Goal: Book appointment/travel/reservation

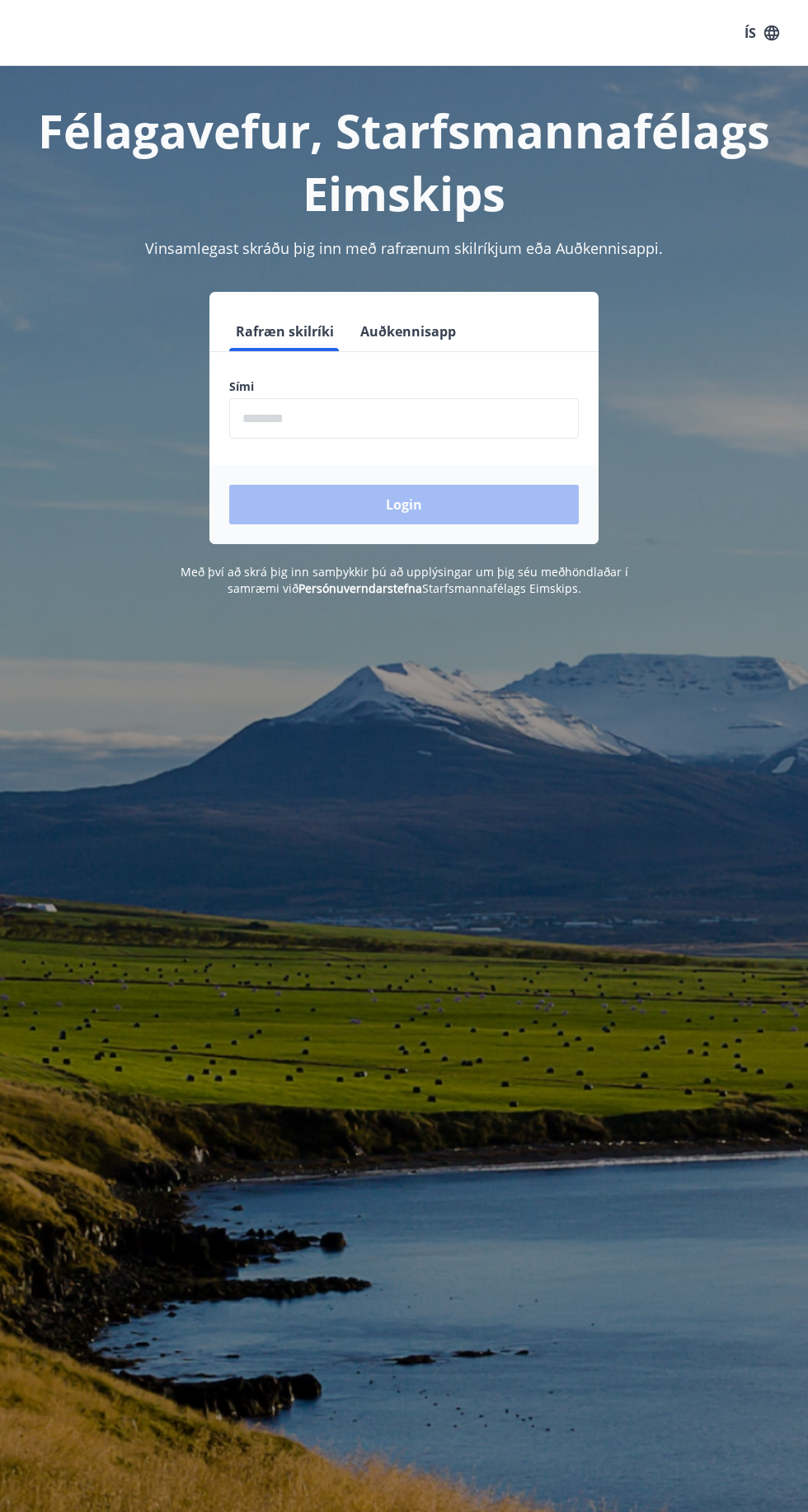
click at [384, 411] on input "phone" at bounding box center [404, 418] width 350 height 41
type input "********"
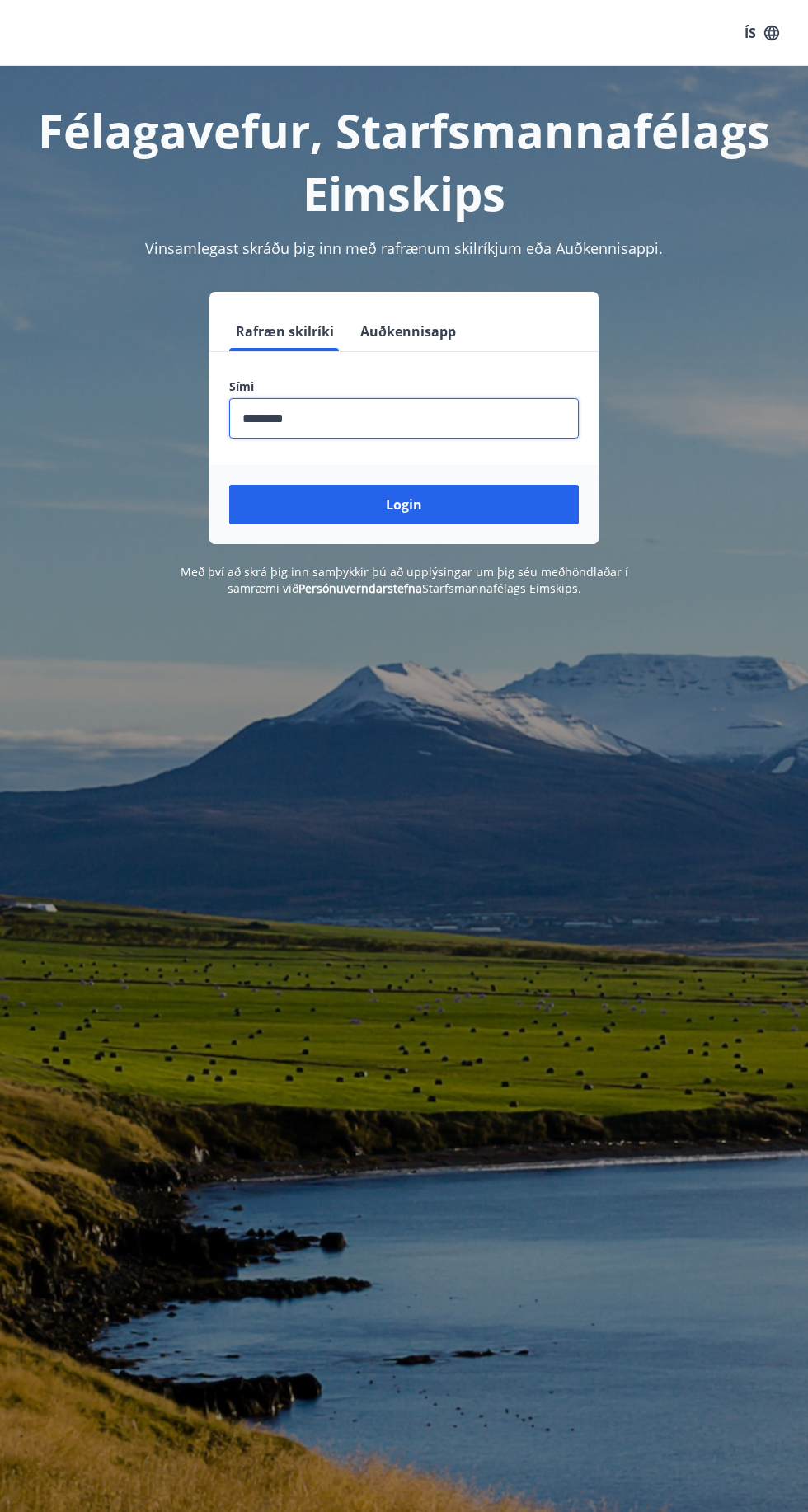
click at [437, 515] on button "Login" at bounding box center [404, 504] width 350 height 40
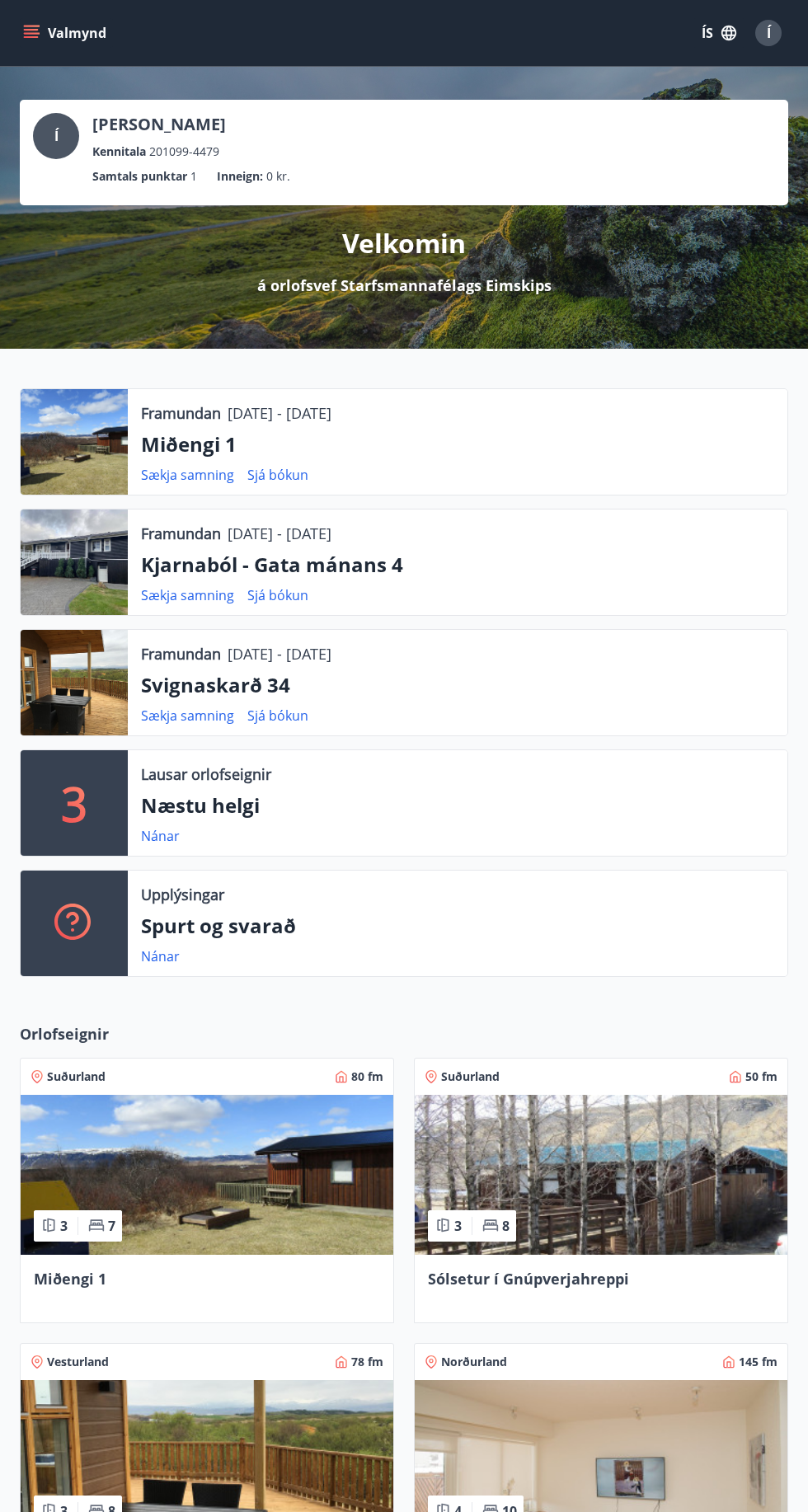
click at [705, 41] on button "ÍS" at bounding box center [718, 33] width 53 height 30
click at [536, 107] on span "English" at bounding box center [522, 103] width 41 height 16
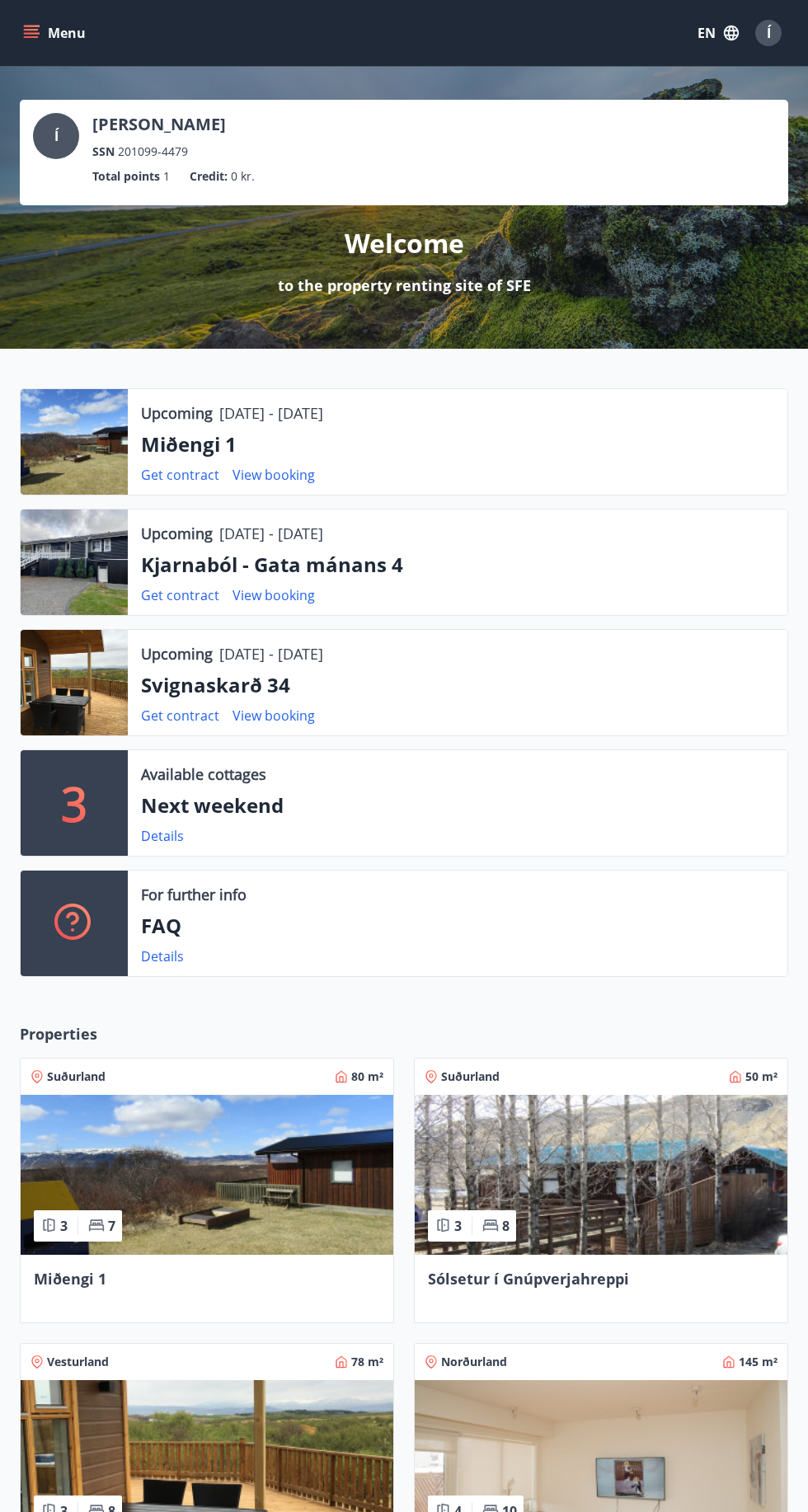
click at [28, 39] on icon "menu" at bounding box center [31, 33] width 17 height 17
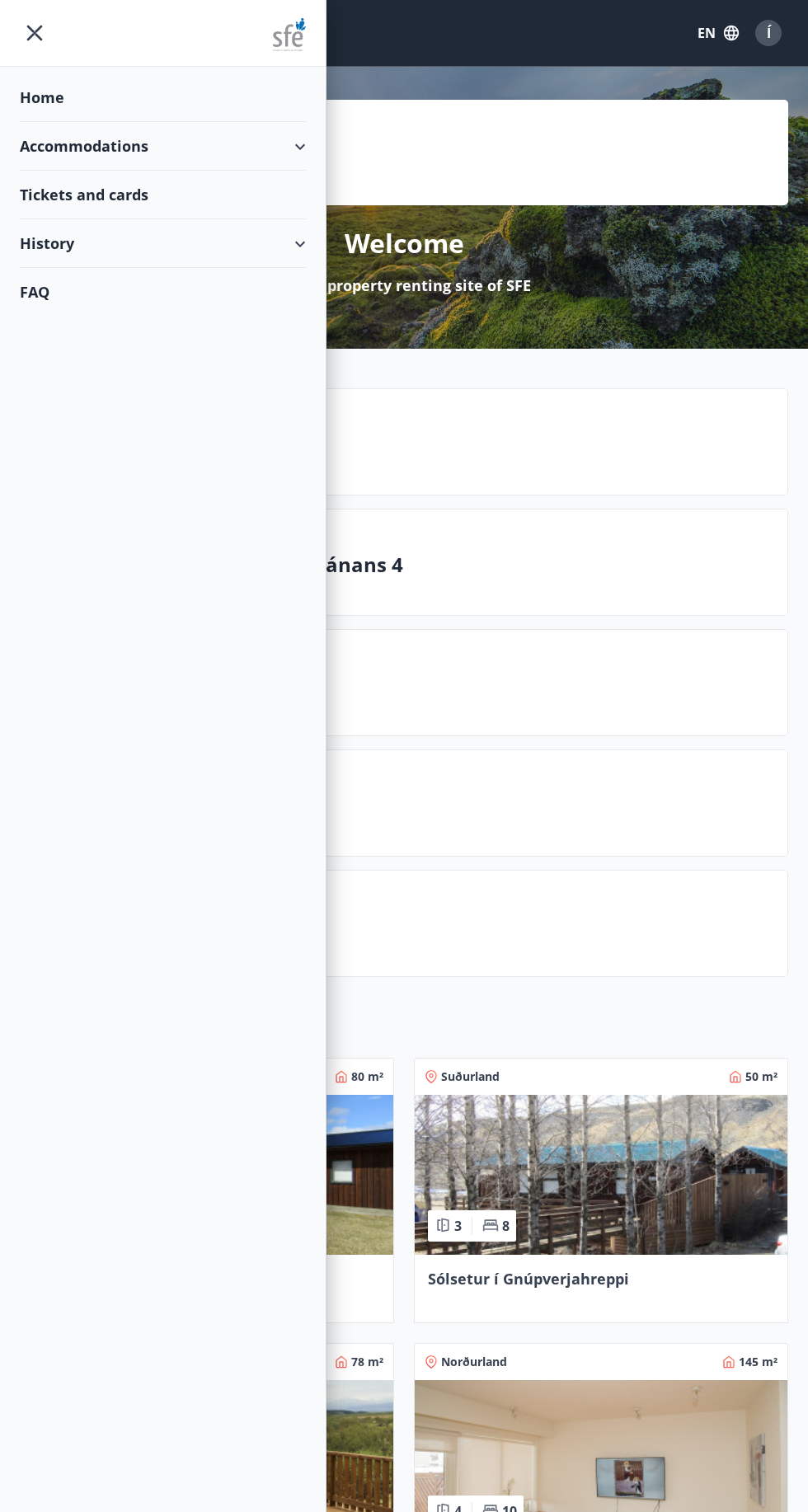
click at [176, 129] on div "Accommodations" at bounding box center [163, 146] width 286 height 49
click at [78, 179] on div "Offers" at bounding box center [163, 187] width 259 height 34
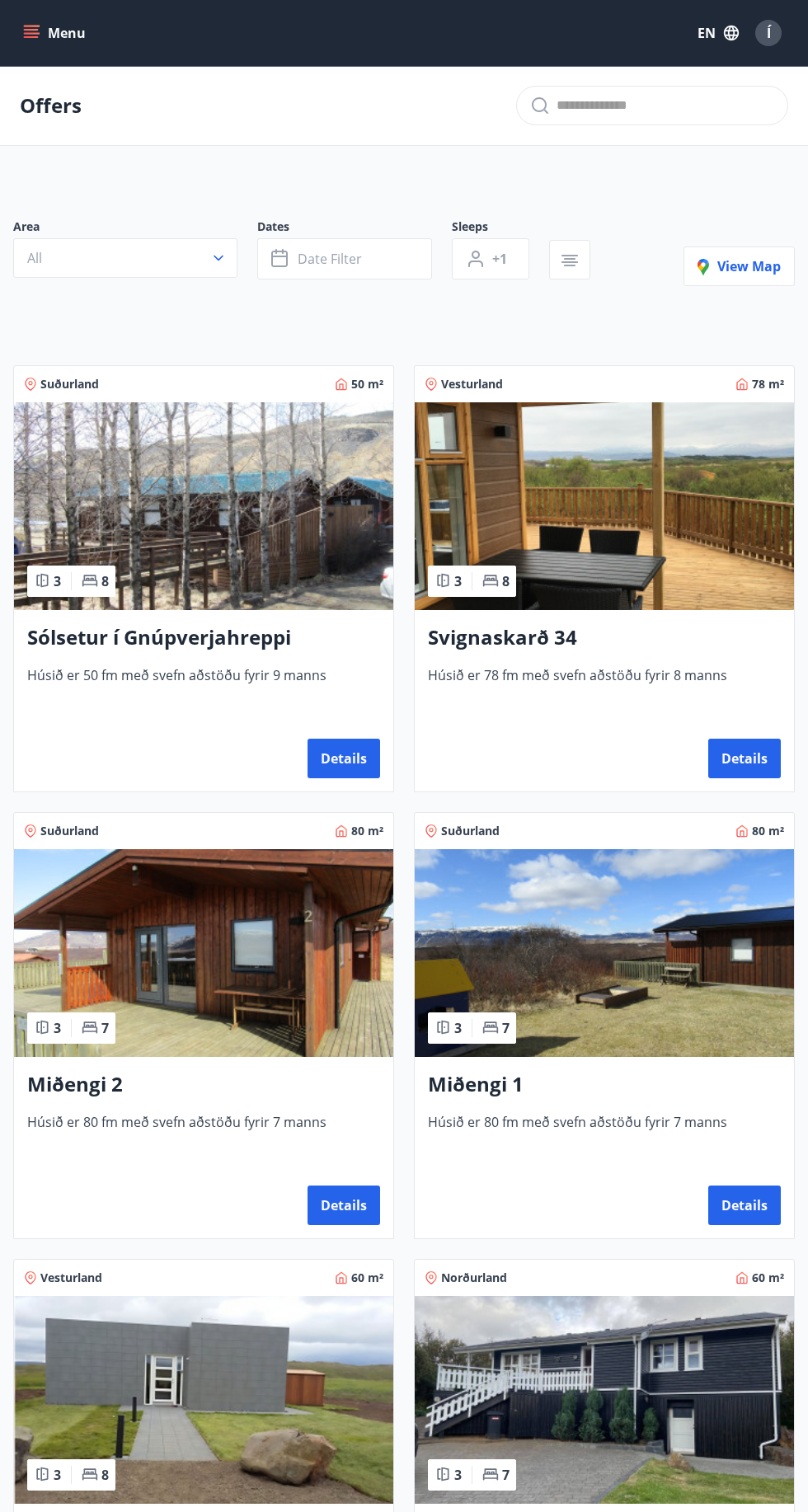
click at [365, 241] on button "Date filter" at bounding box center [344, 259] width 175 height 42
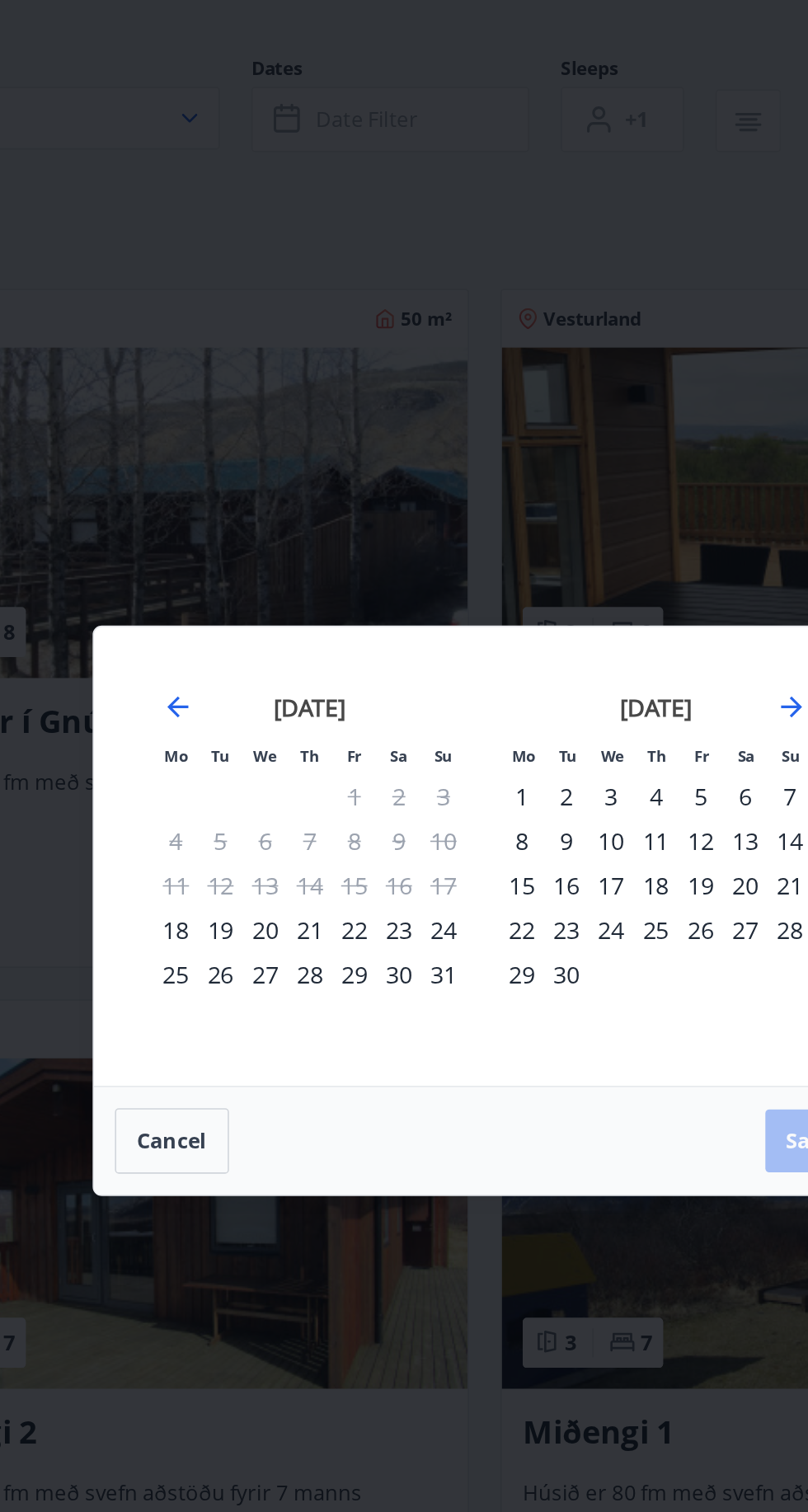
click at [325, 769] on div "22" at bounding box center [322, 768] width 28 height 28
click at [388, 776] on div "24" at bounding box center [379, 768] width 28 height 28
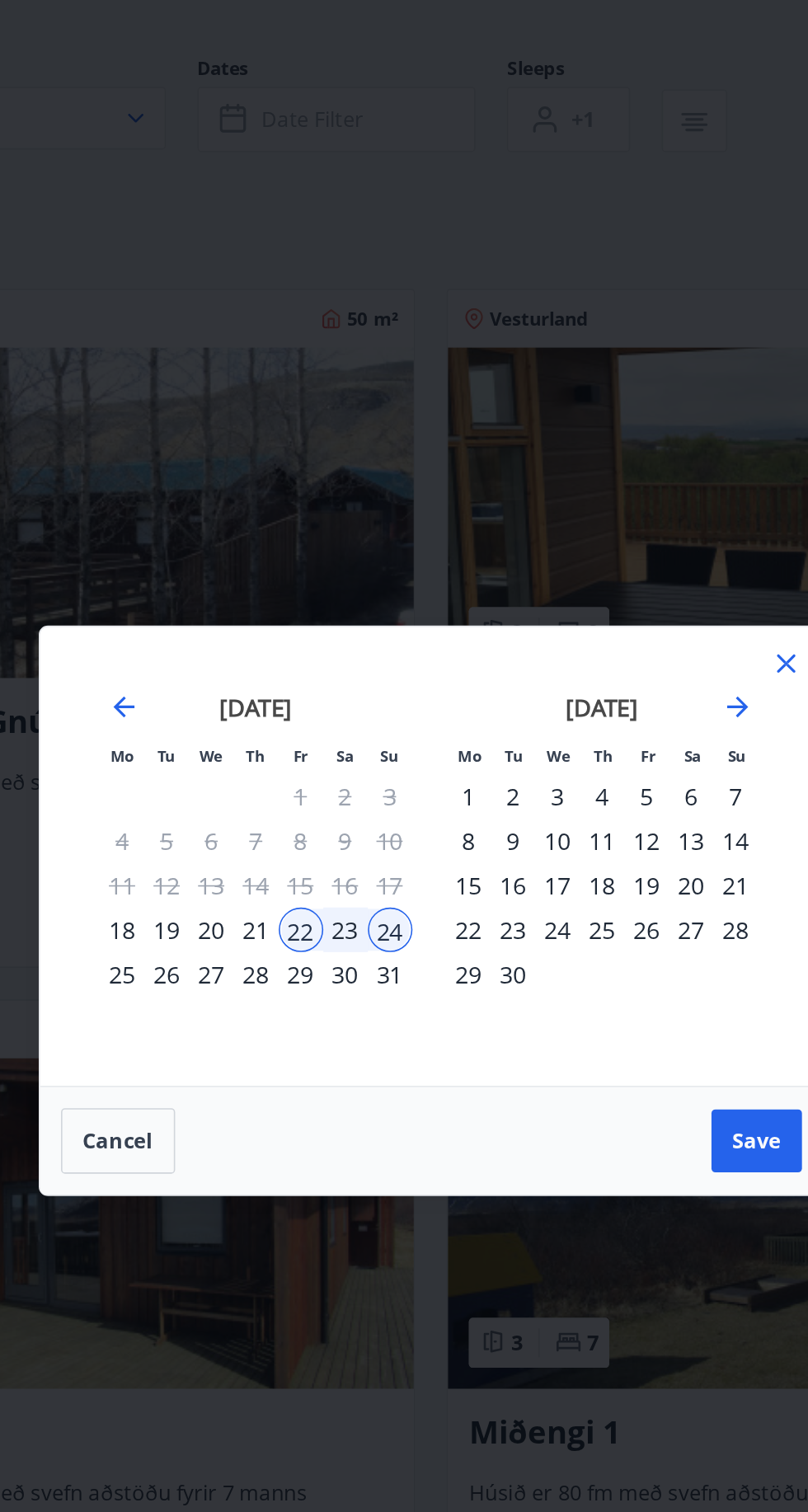
click at [610, 900] on span "Save" at bounding box center [609, 901] width 30 height 18
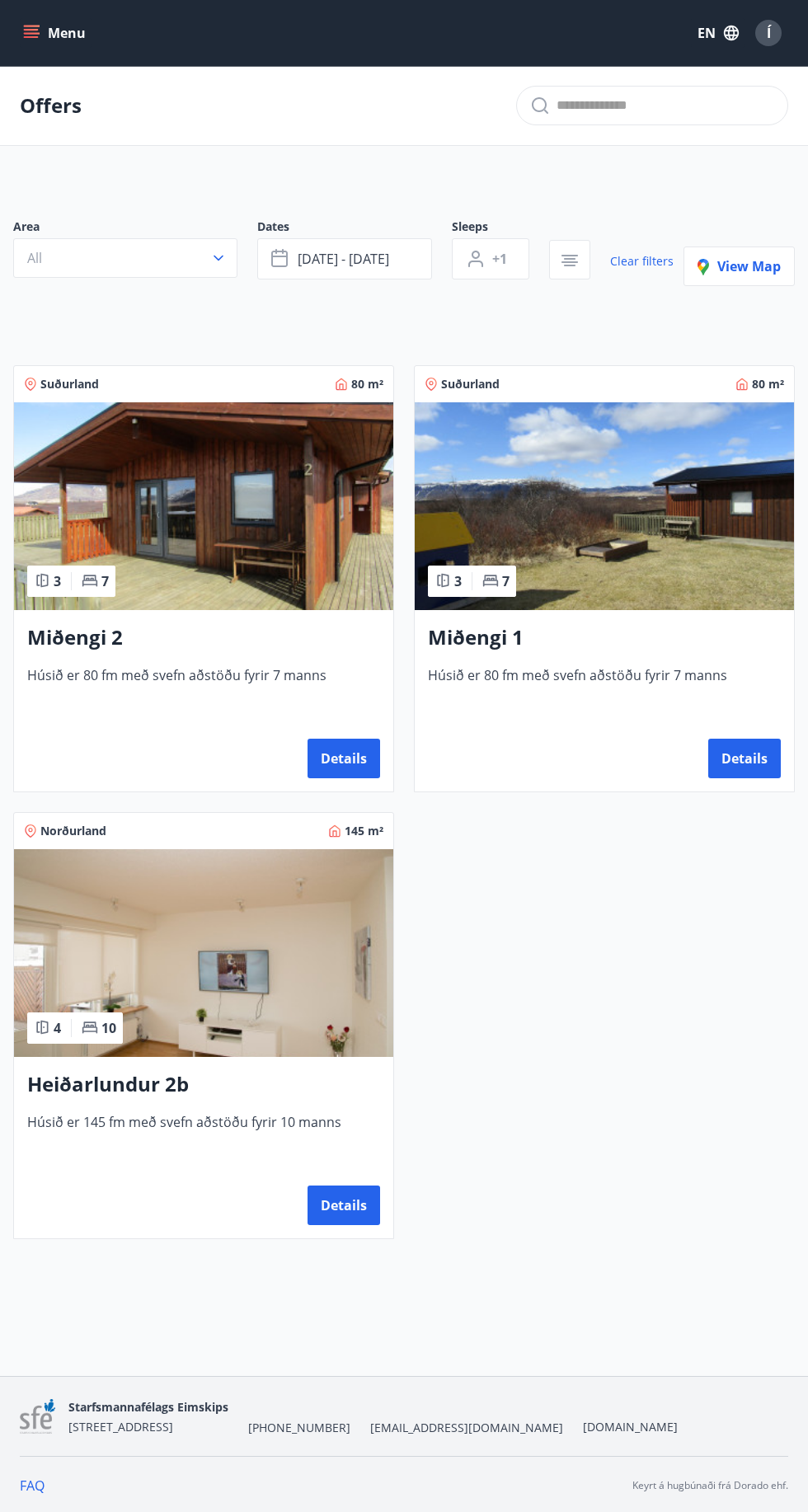
click at [350, 1204] on button "Details" at bounding box center [344, 1205] width 73 height 40
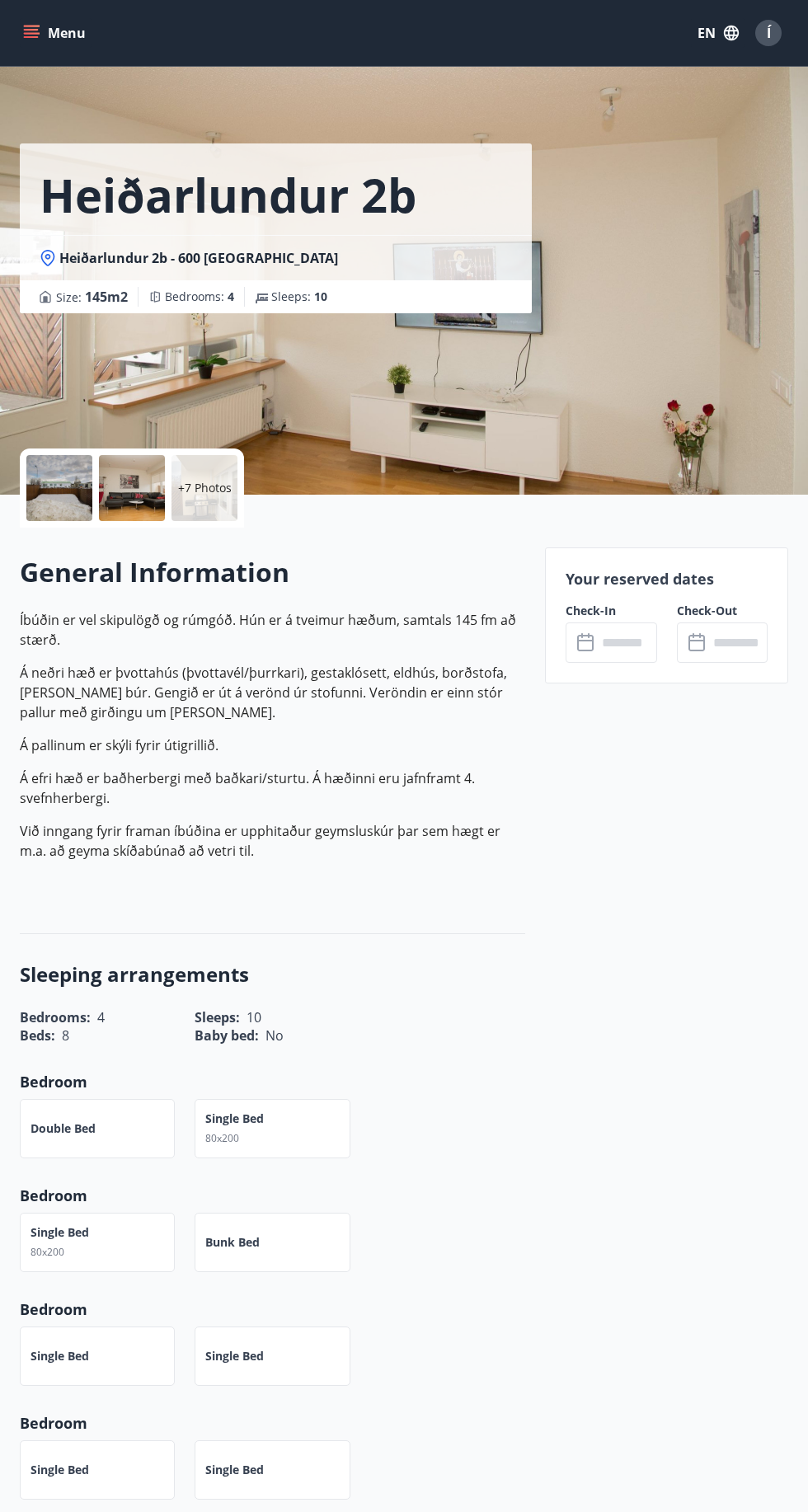
click at [603, 637] on input "text" at bounding box center [626, 643] width 59 height 41
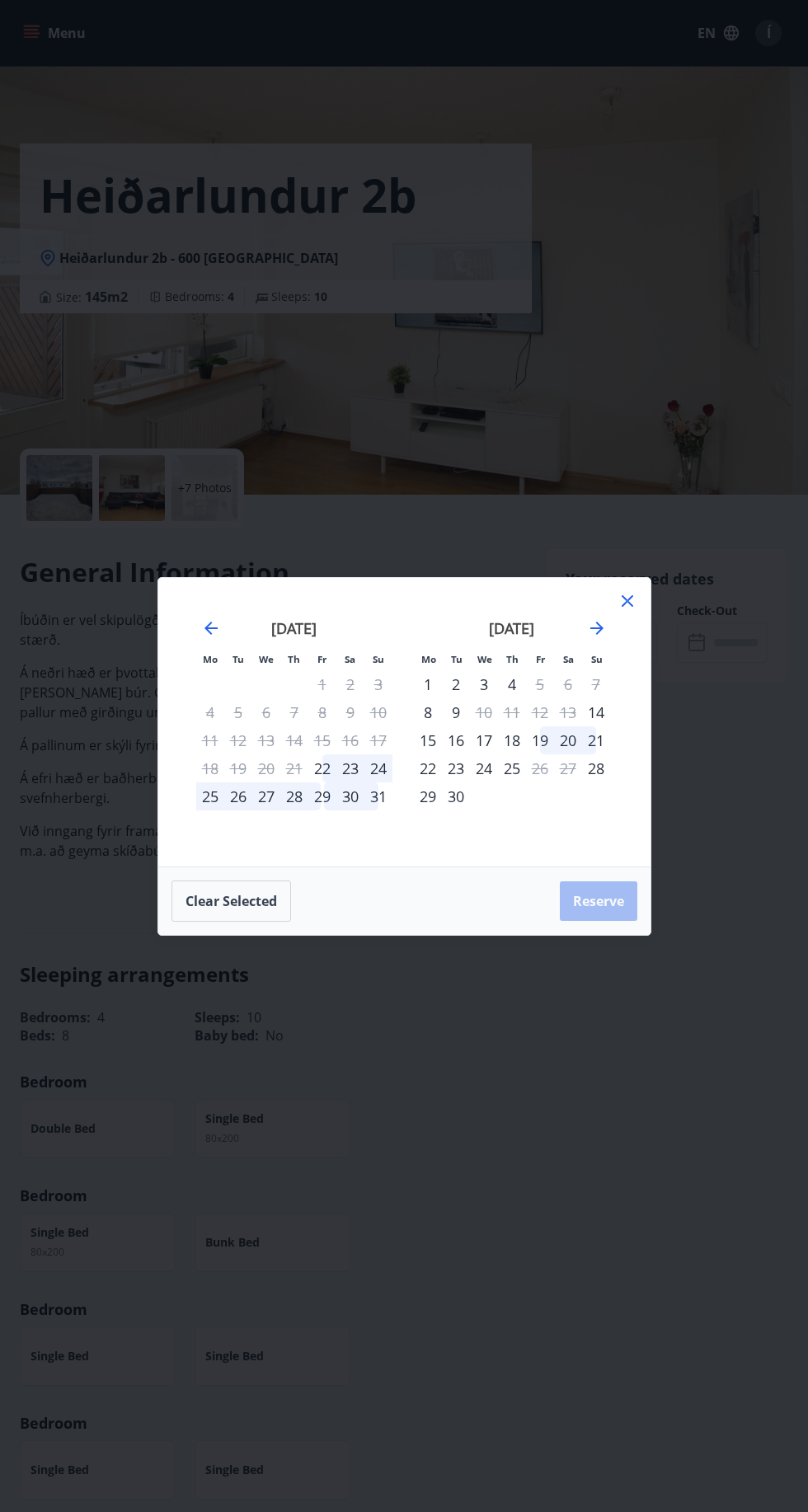
click at [332, 770] on div "22" at bounding box center [322, 768] width 28 height 28
click at [380, 768] on div "24" at bounding box center [379, 768] width 28 height 28
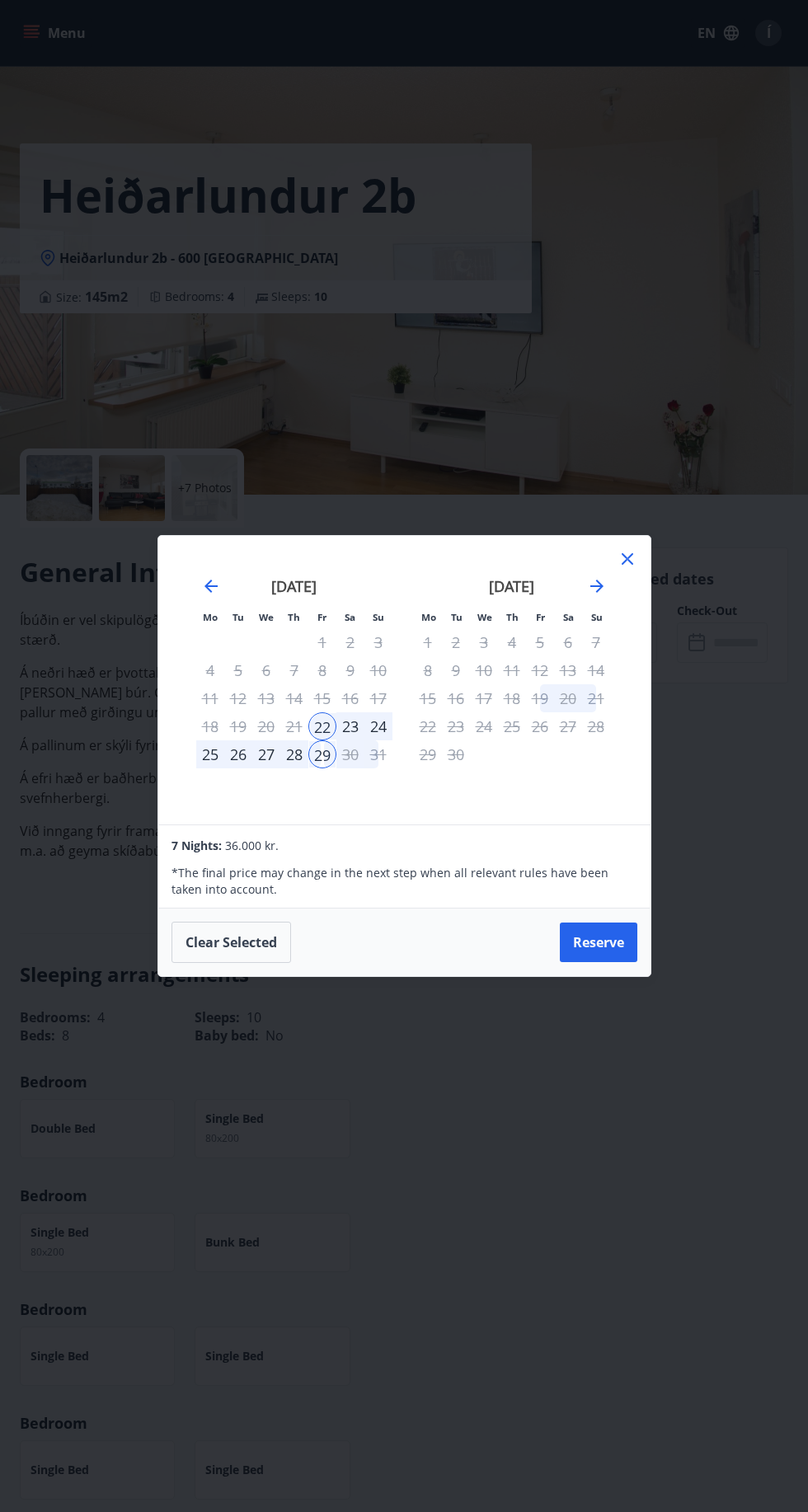
click at [386, 732] on div "24" at bounding box center [379, 726] width 28 height 28
click at [627, 559] on icon at bounding box center [627, 559] width 3 height 3
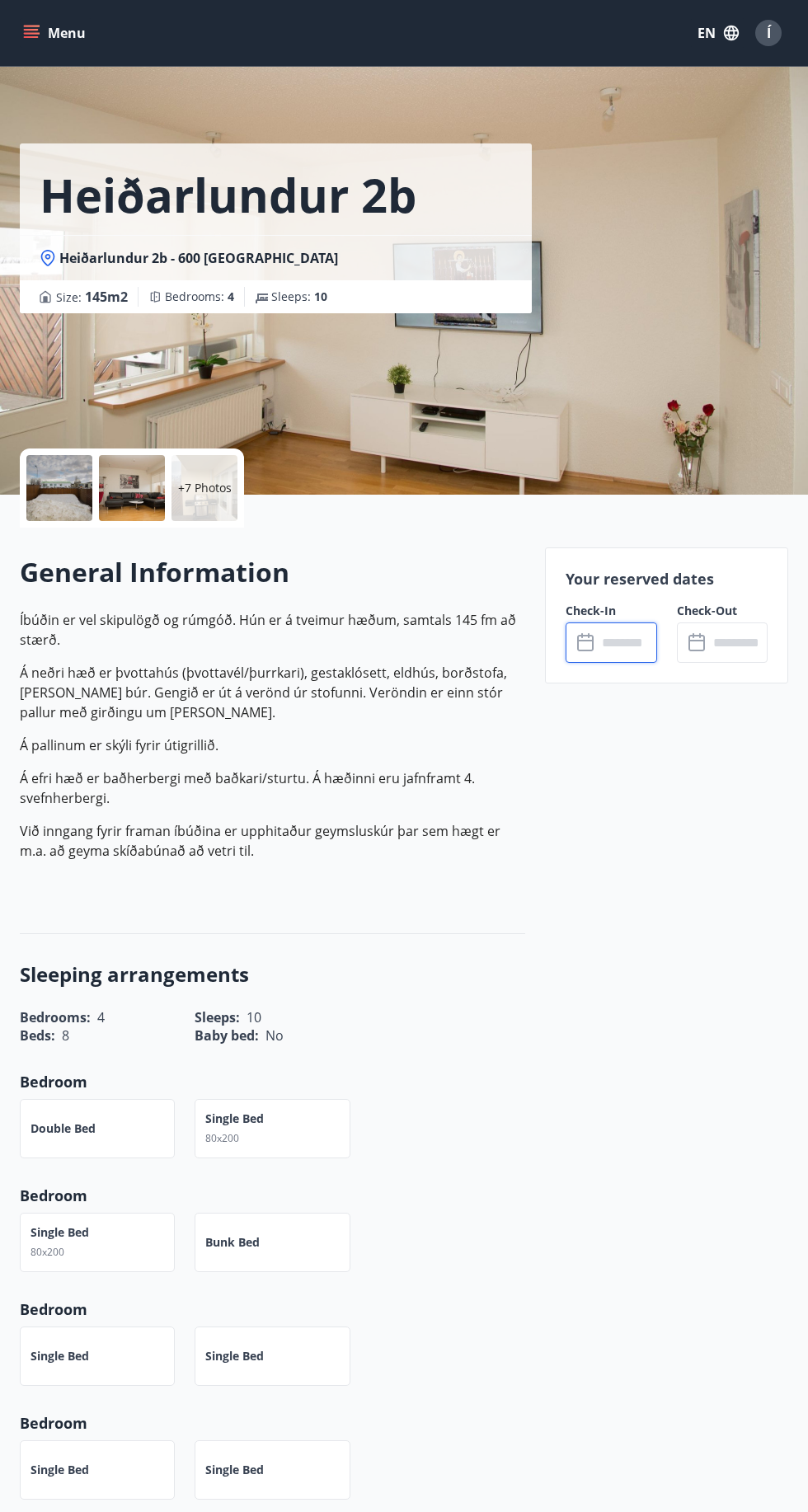
click at [175, 495] on div "+7 Photos" at bounding box center [204, 488] width 66 height 66
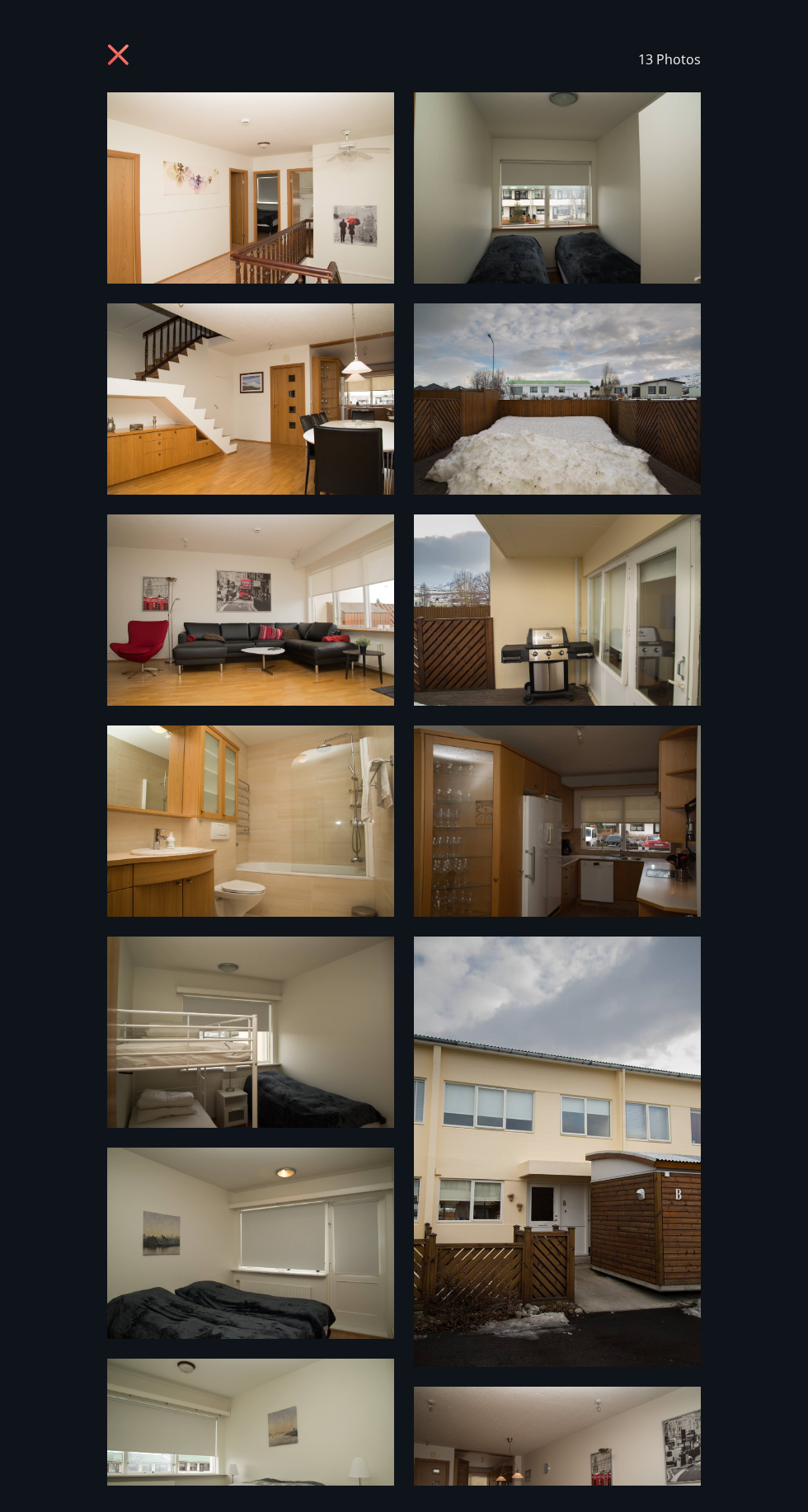
click at [118, 54] on icon at bounding box center [118, 54] width 4 height 4
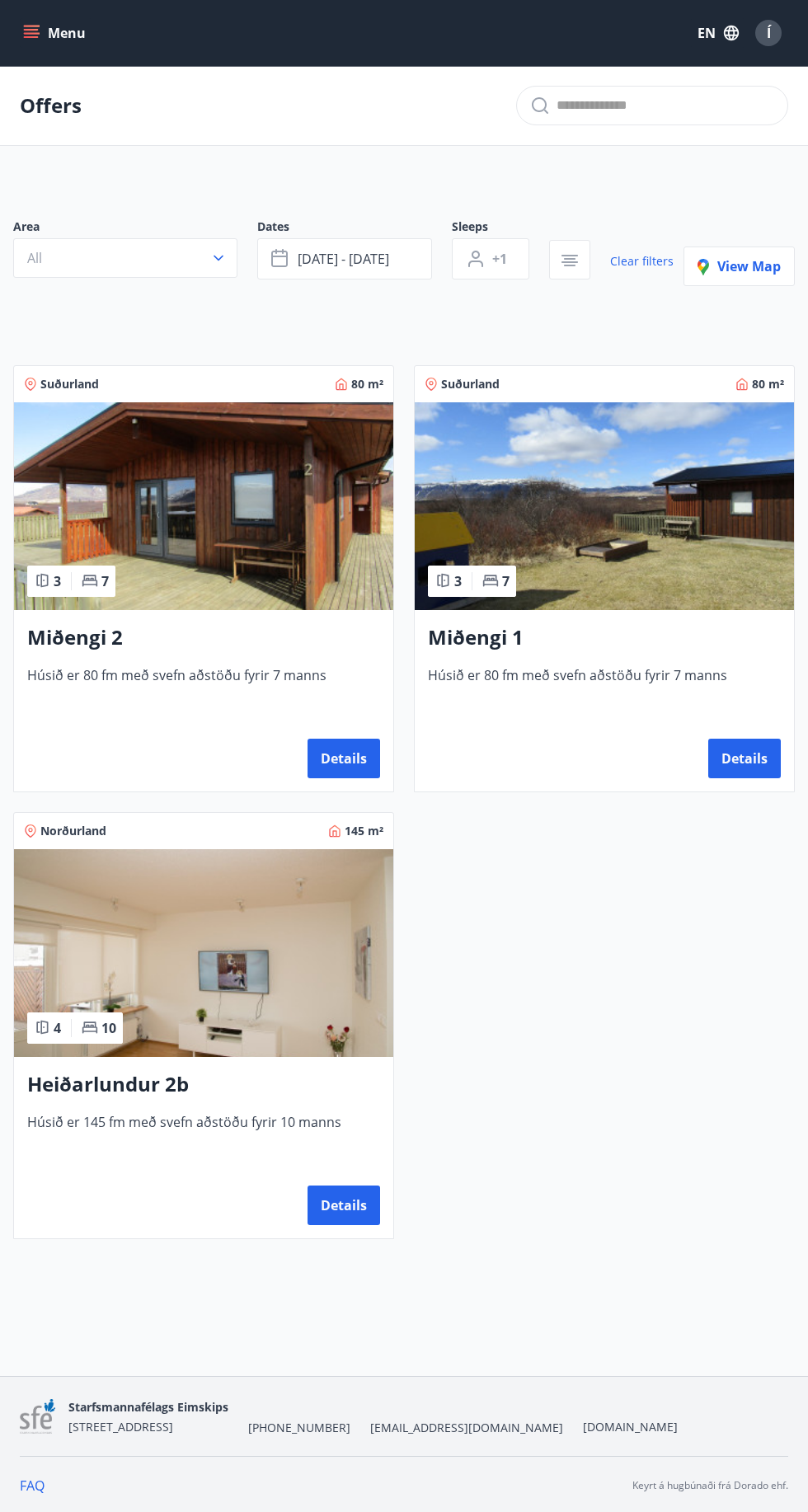
click at [355, 744] on button "Details" at bounding box center [344, 758] width 73 height 40
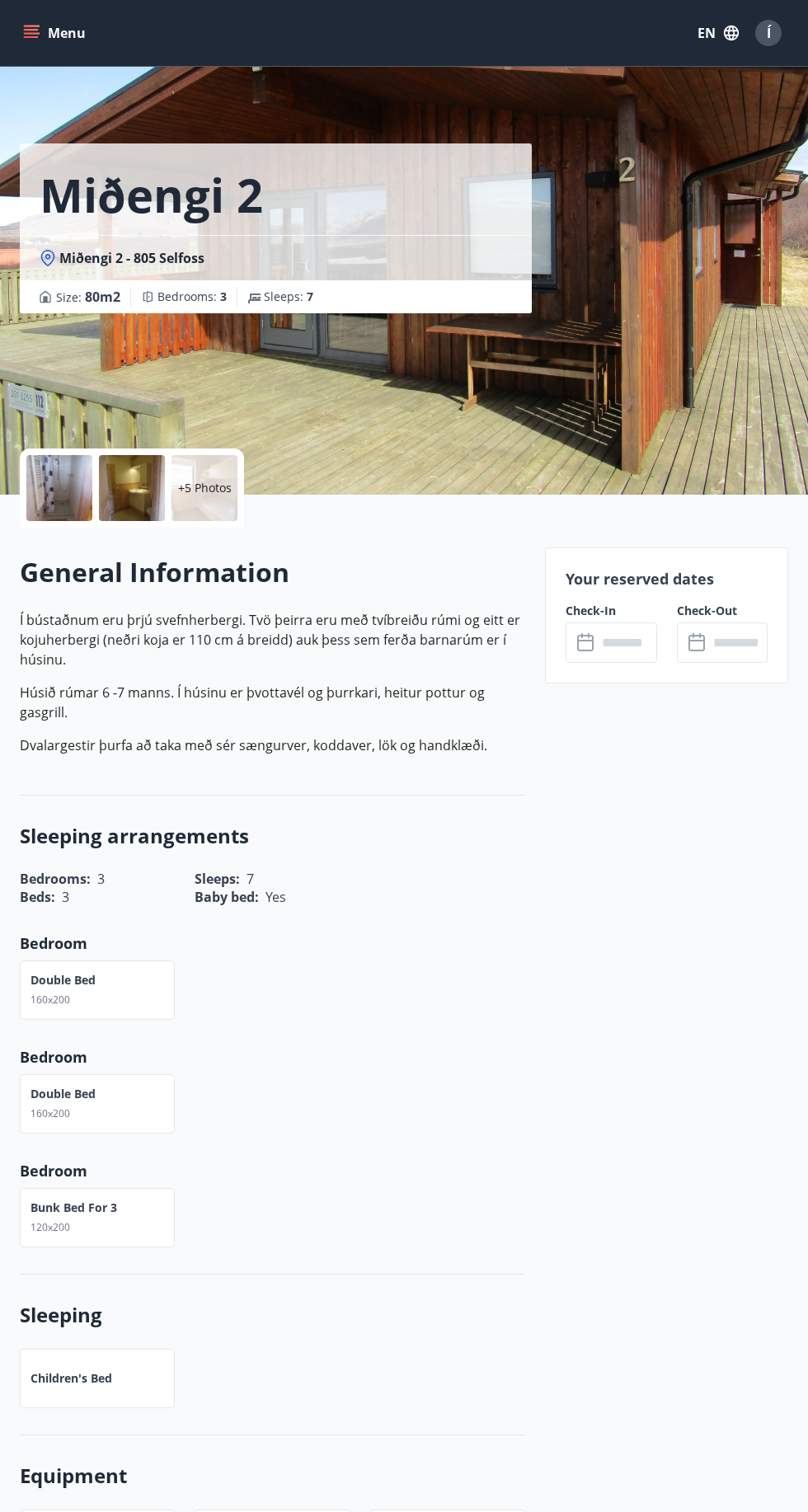
click at [637, 635] on input "text" at bounding box center [626, 643] width 59 height 41
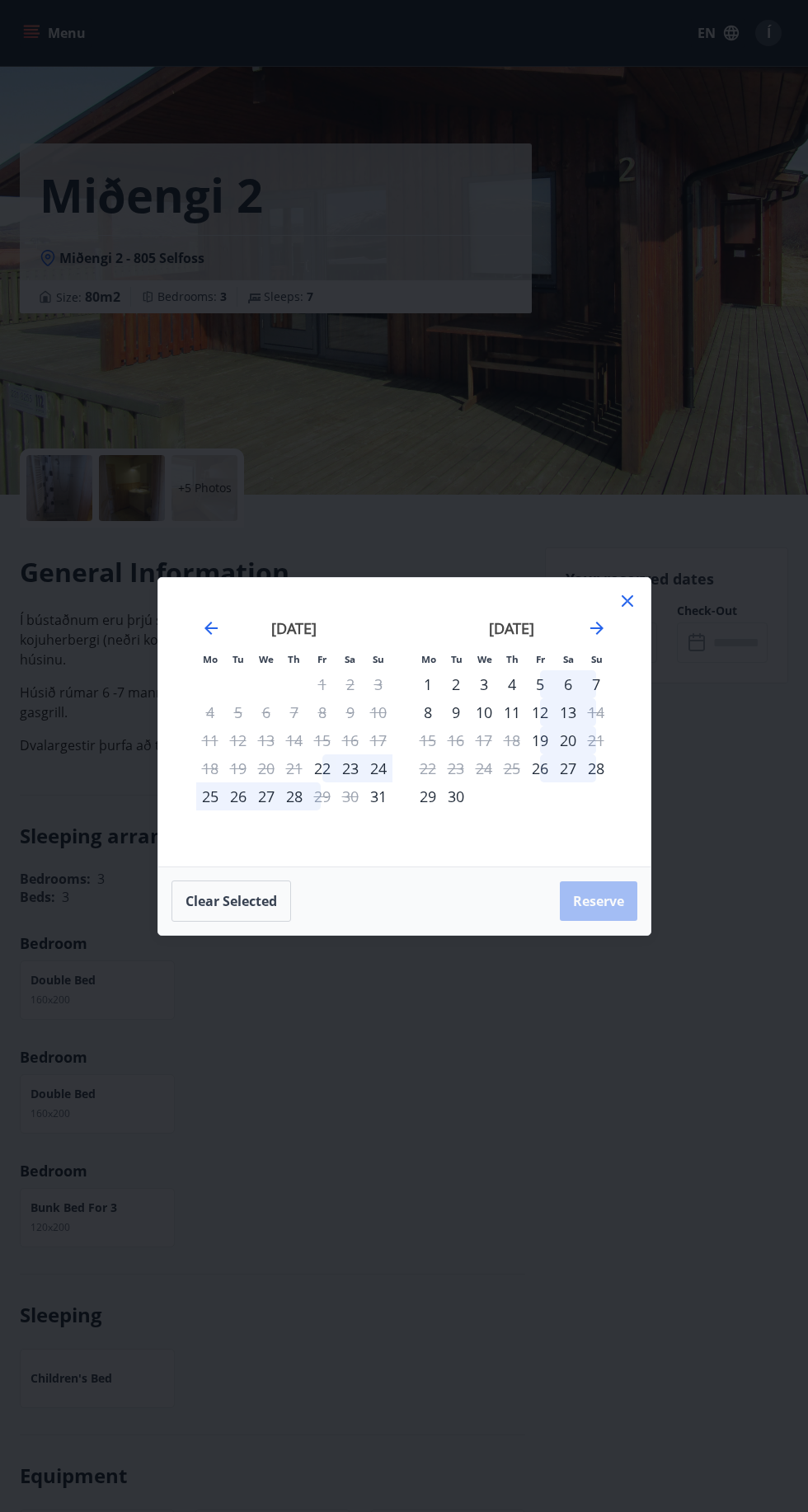
click at [321, 768] on div "22" at bounding box center [322, 768] width 28 height 28
click at [322, 768] on div "22" at bounding box center [322, 768] width 28 height 28
click at [380, 767] on div "24" at bounding box center [379, 768] width 28 height 28
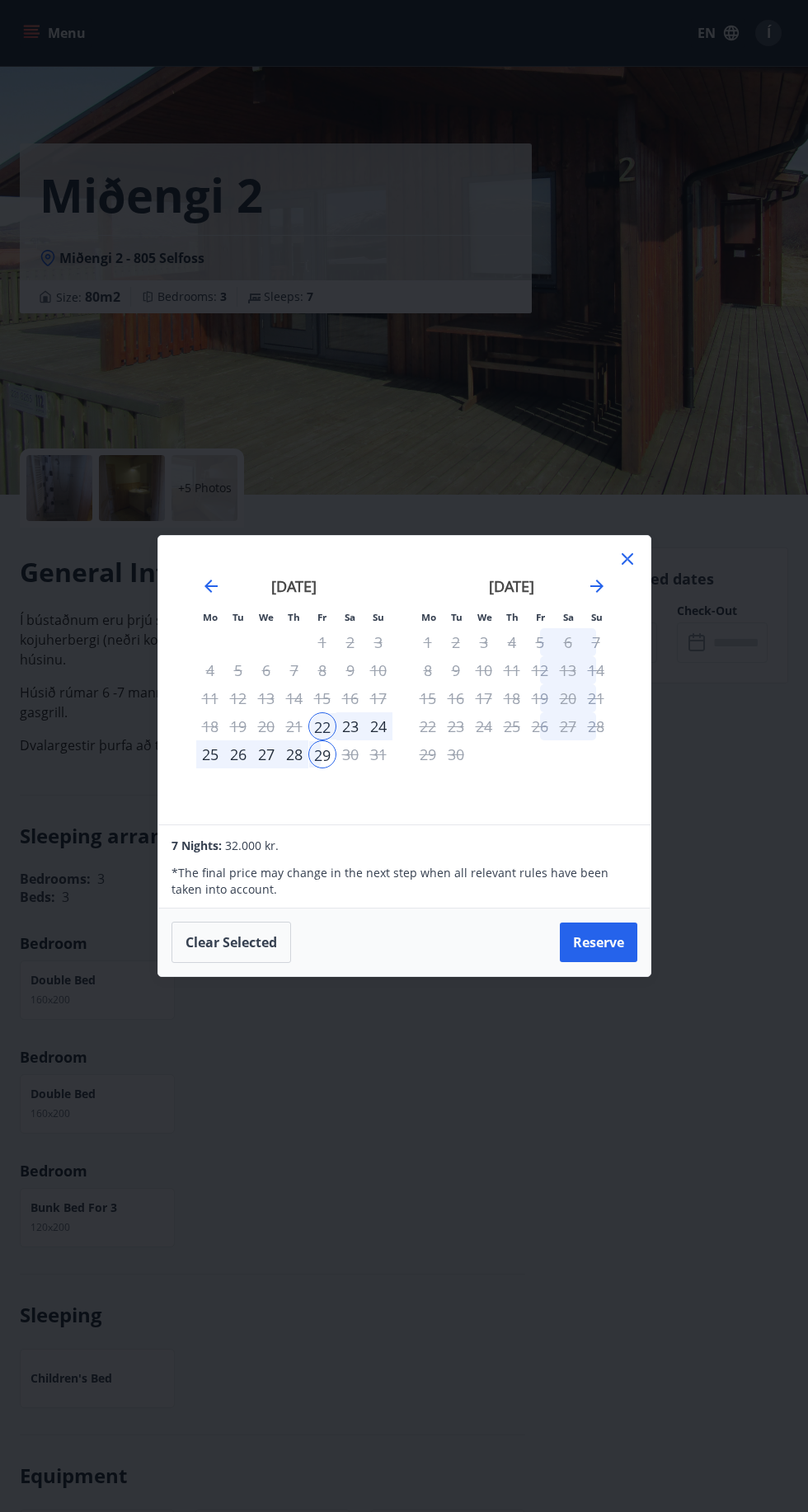
click at [581, 1216] on div "Mo Tu We Th Fr Sa Su Mo Tu We Th Fr Sa Su July 2025 1 2 3 4 5 6 7 8 9 10 11 12 …" at bounding box center [404, 756] width 808 height 1512
